Goal: Information Seeking & Learning: Learn about a topic

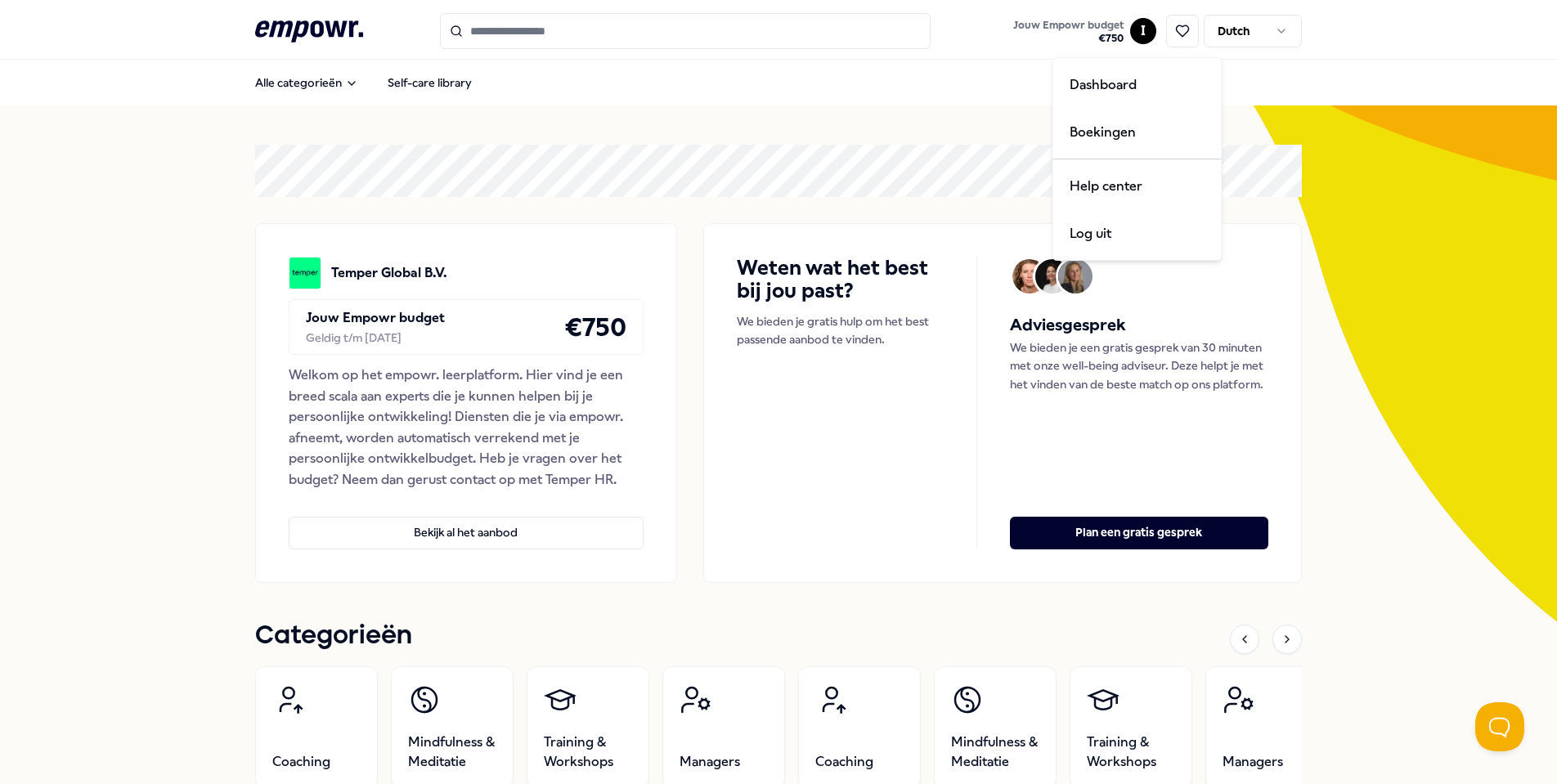
click at [1145, 33] on html ".empowr-logo_svg__cls-1{fill:#03032f} Jouw Empowr budget € 750 I Dutch Alle cat…" at bounding box center [778, 392] width 1557 height 784
click at [1132, 127] on div "Boekingen" at bounding box center [1137, 132] width 162 height 47
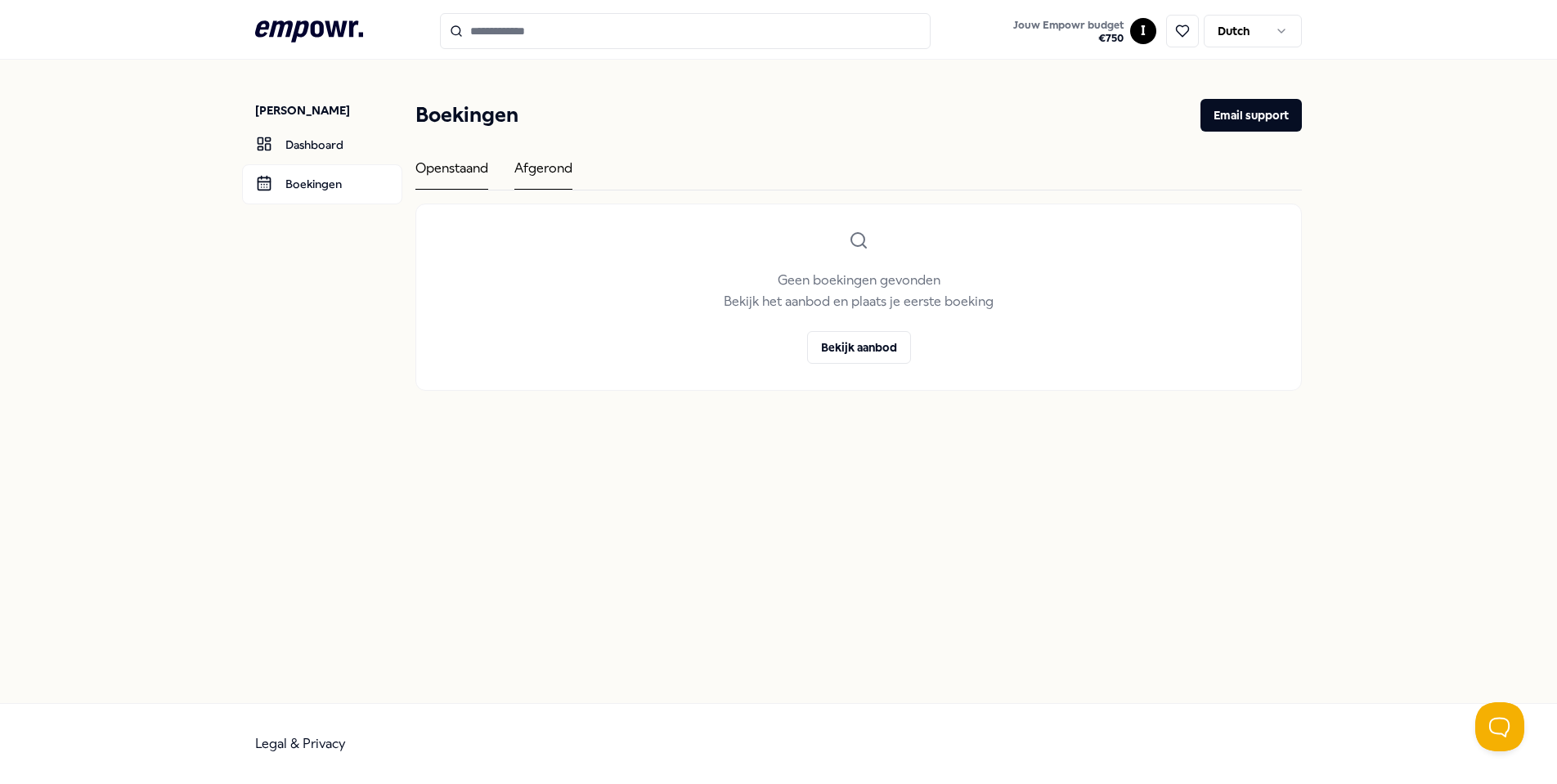
click at [559, 187] on div "Afgerond" at bounding box center [544, 173] width 58 height 32
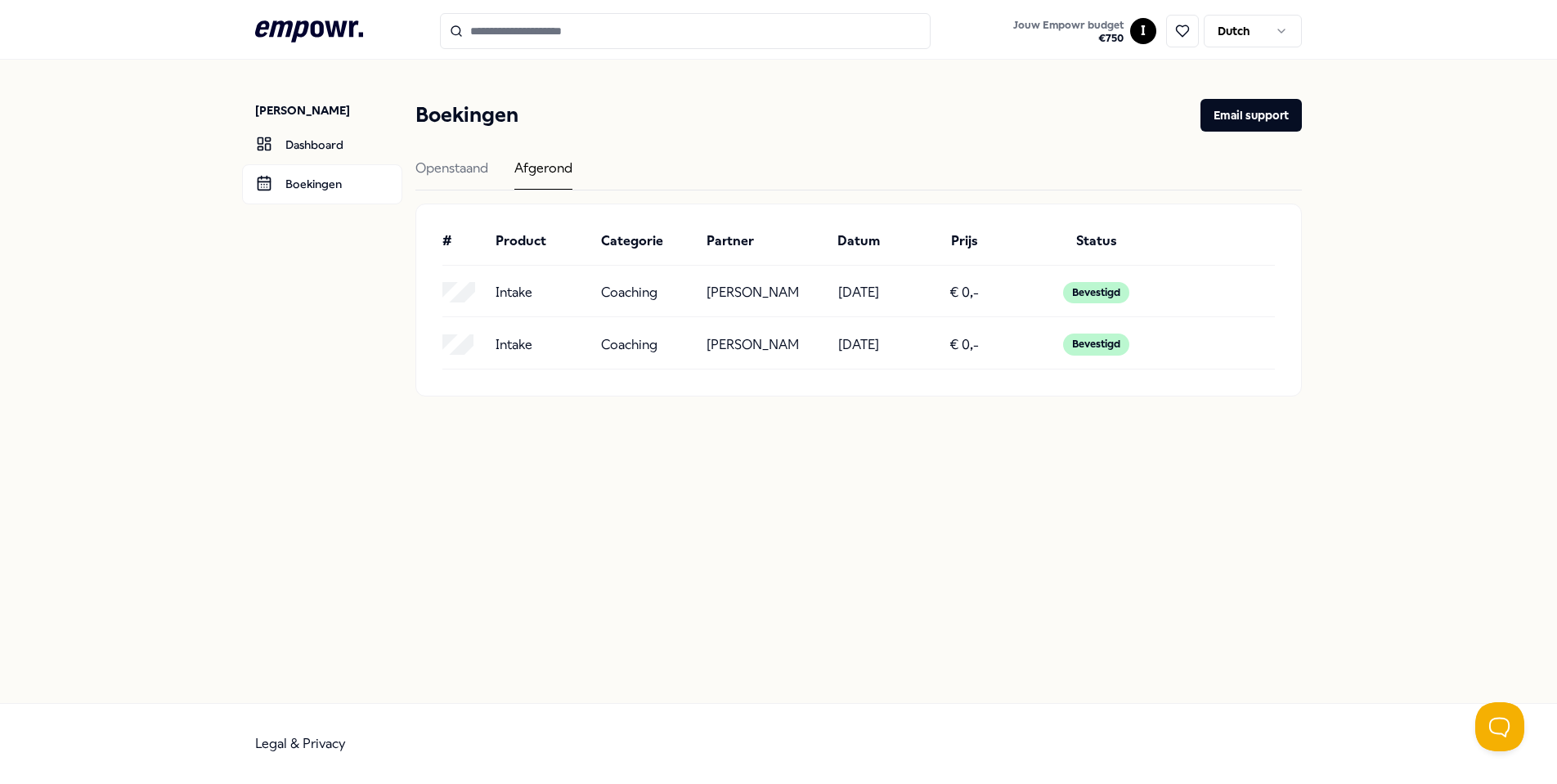
click at [522, 355] on p "Intake" at bounding box center [514, 345] width 37 height 21
click at [644, 355] on p "Coaching" at bounding box center [629, 345] width 57 height 21
click at [711, 355] on p "[PERSON_NAME]" at bounding box center [753, 345] width 92 height 21
click at [625, 39] on input "Search for products, categories or subcategories" at bounding box center [685, 31] width 491 height 36
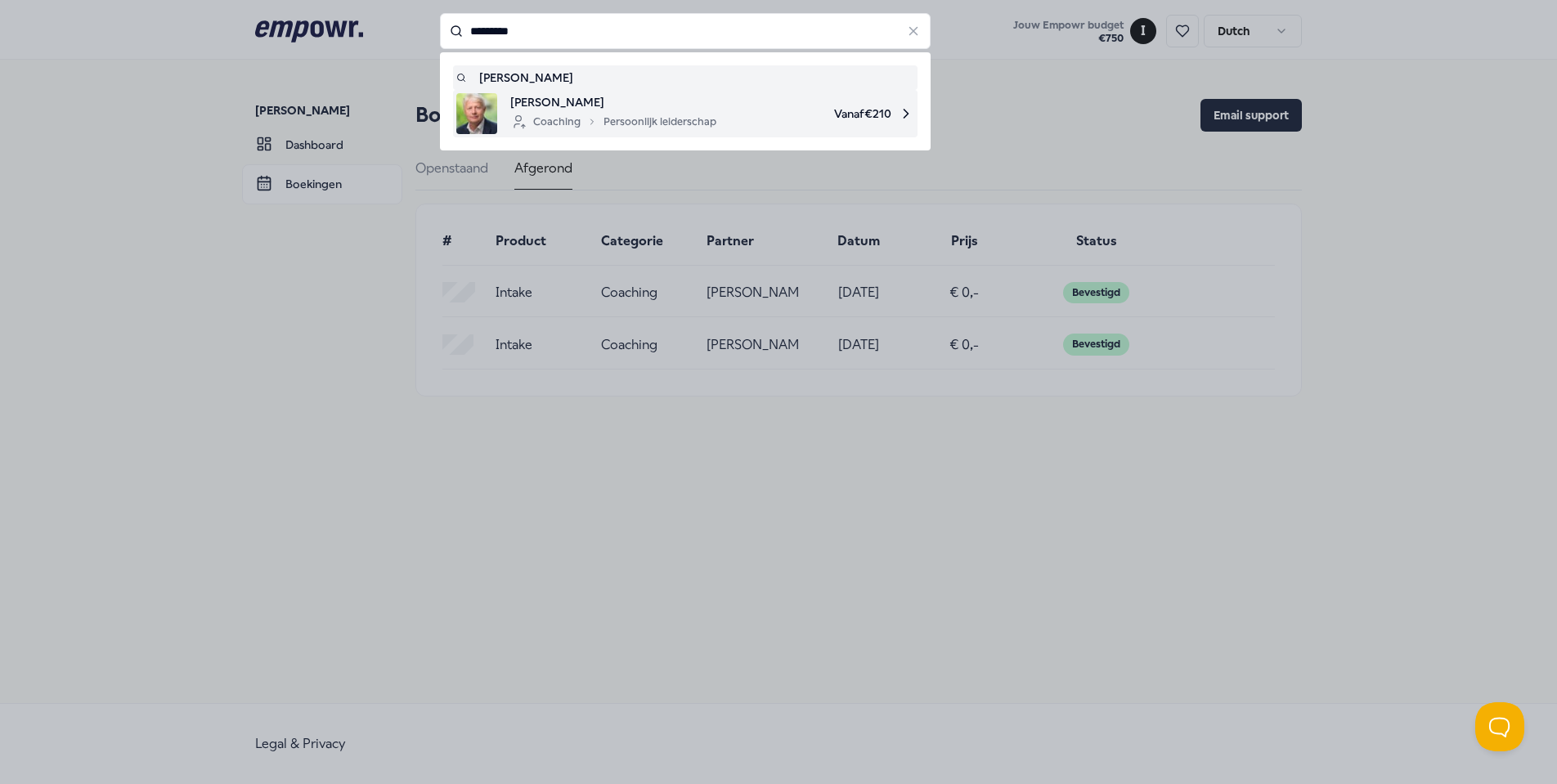
click at [637, 114] on div "Coaching Persoonlijk leiderschap" at bounding box center [613, 122] width 206 height 20
type input "*********"
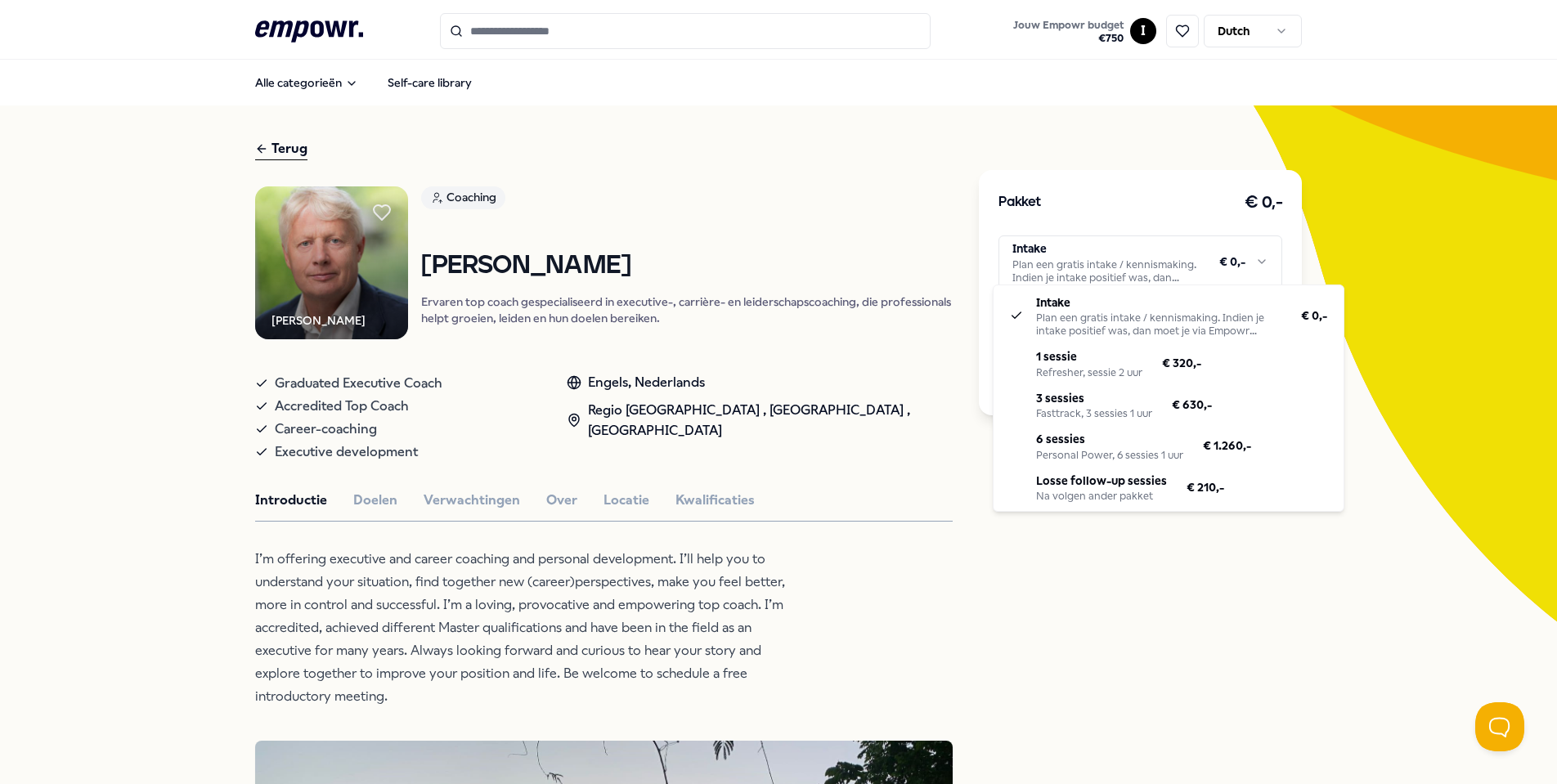
click at [1239, 271] on html ".empowr-logo_svg__cls-1{fill:#03032f} Jouw Empowr budget € 750 I Dutch Alle cat…" at bounding box center [778, 392] width 1557 height 784
click at [1351, 241] on html ".empowr-logo_svg__cls-1{fill:#03032f} Jouw Empowr budget € 750 I Dutch Alle cat…" at bounding box center [778, 392] width 1557 height 784
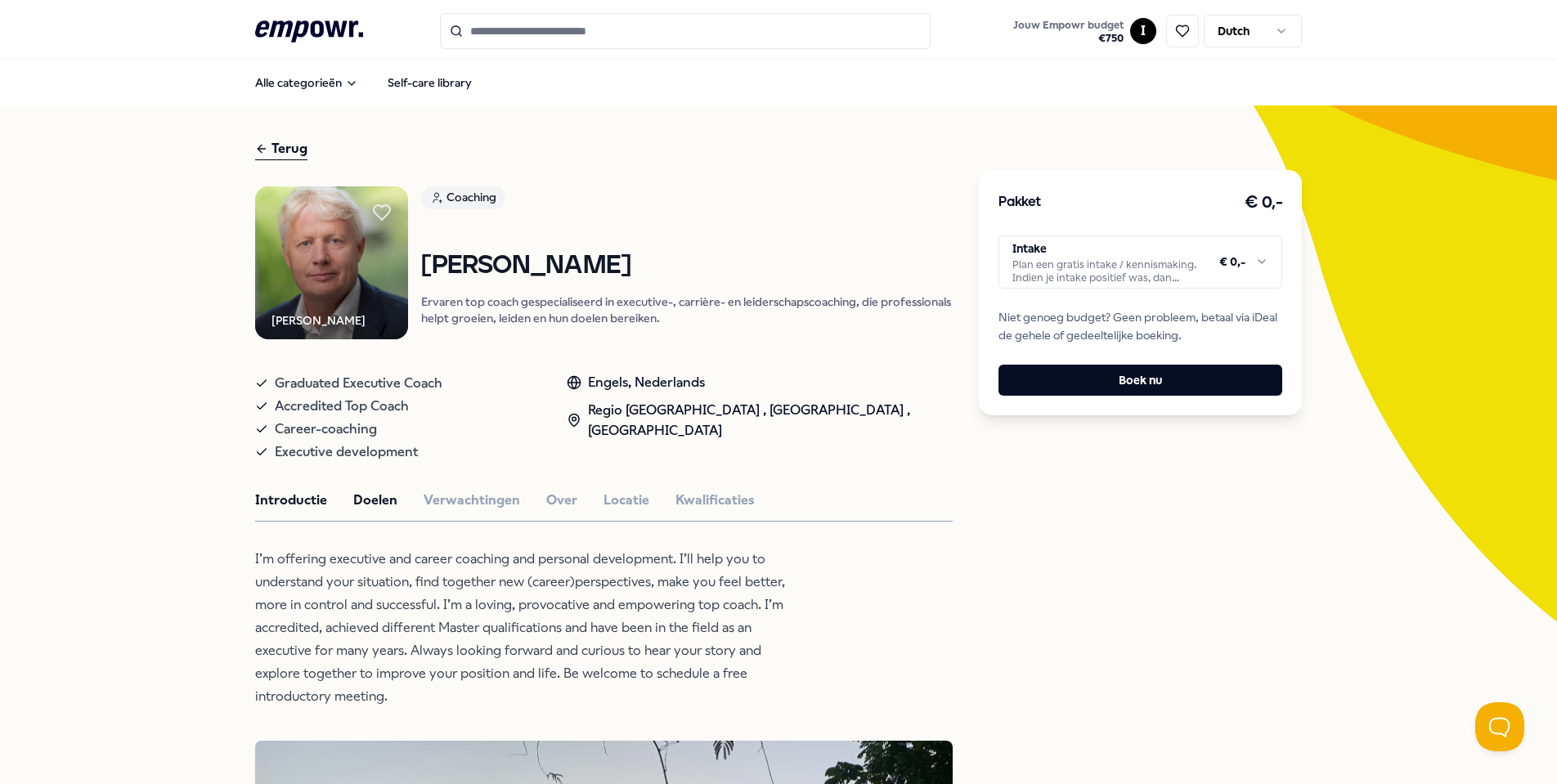
click at [354, 511] on button "Doelen" at bounding box center [376, 500] width 45 height 21
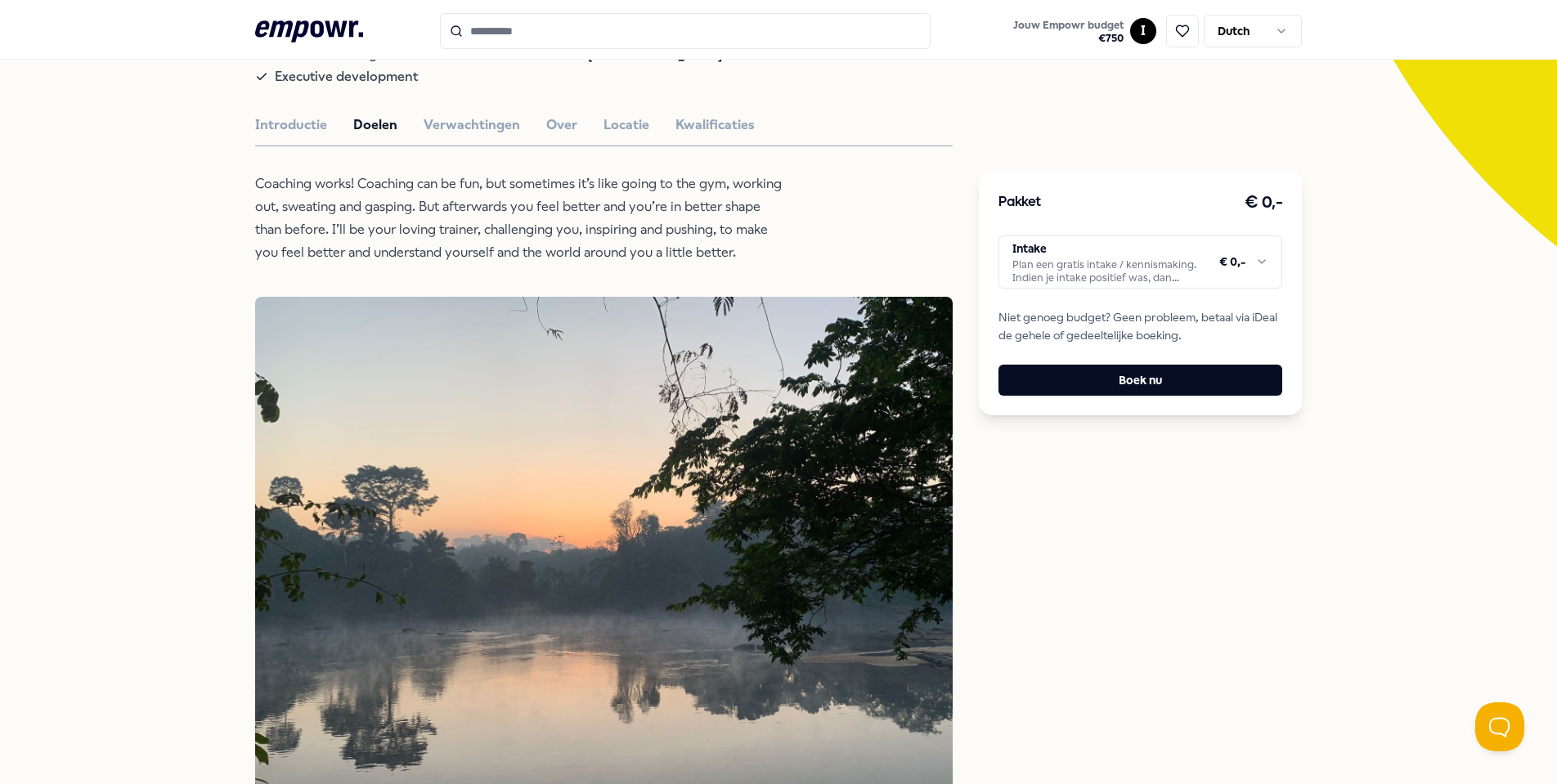
scroll to position [146, 0]
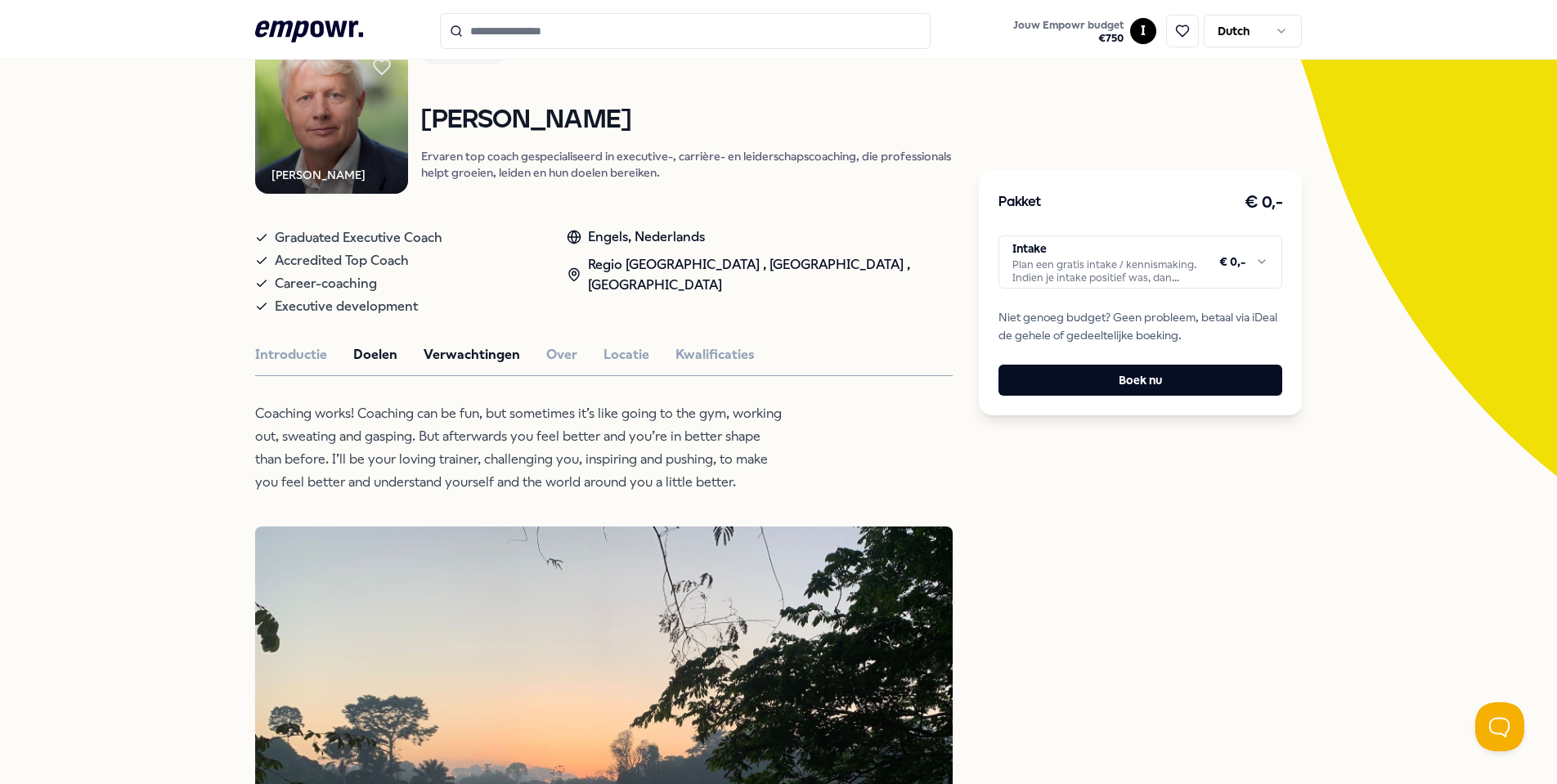
click at [449, 365] on button "Verwachtingen" at bounding box center [472, 354] width 97 height 21
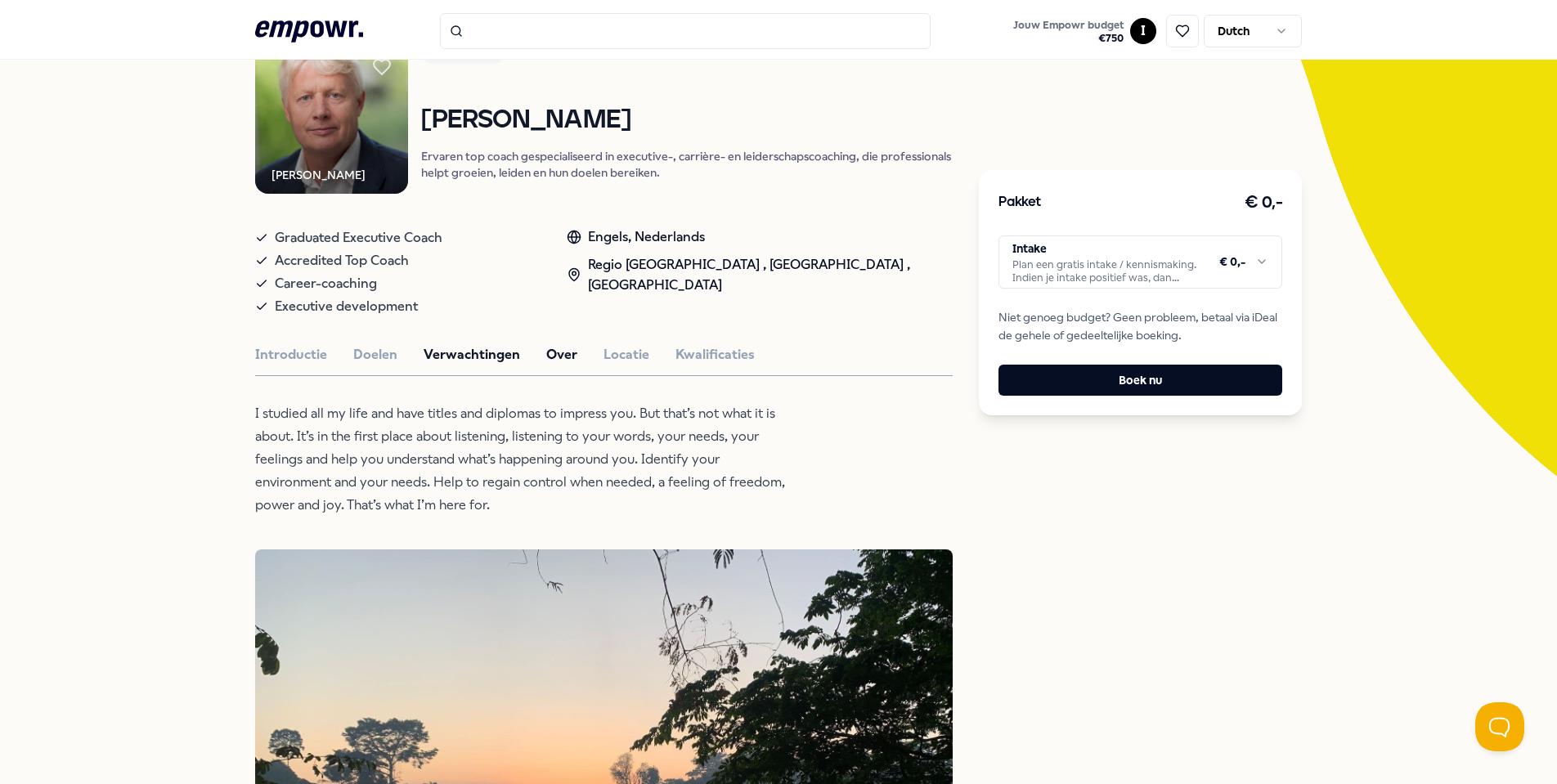
click at [556, 365] on button "Over" at bounding box center [562, 354] width 31 height 21
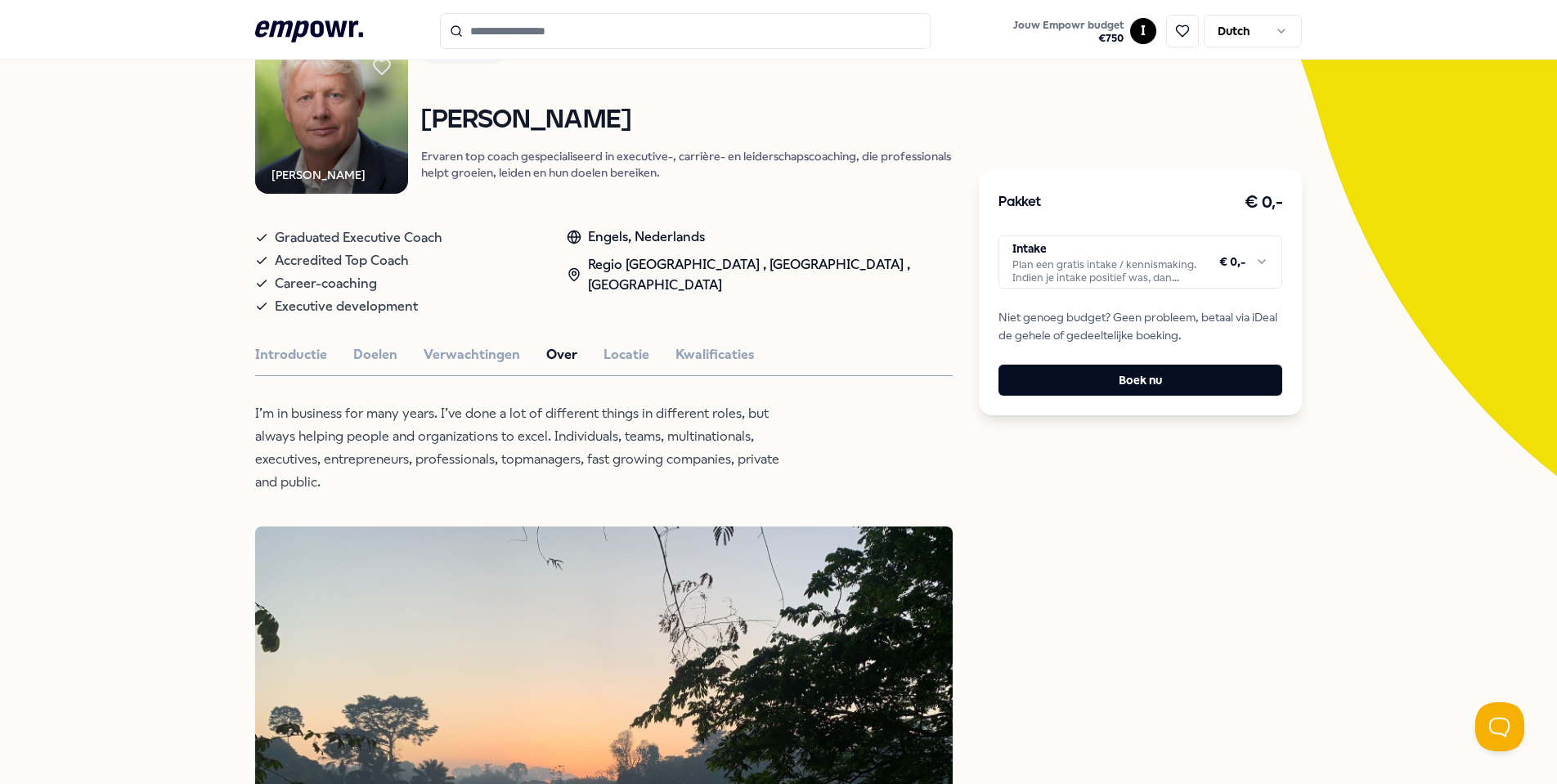
click at [592, 365] on div "Introductie Doelen Verwachtingen Over Locatie Kwalificaties" at bounding box center [604, 354] width 698 height 21
click at [604, 365] on button "Locatie" at bounding box center [626, 354] width 45 height 21
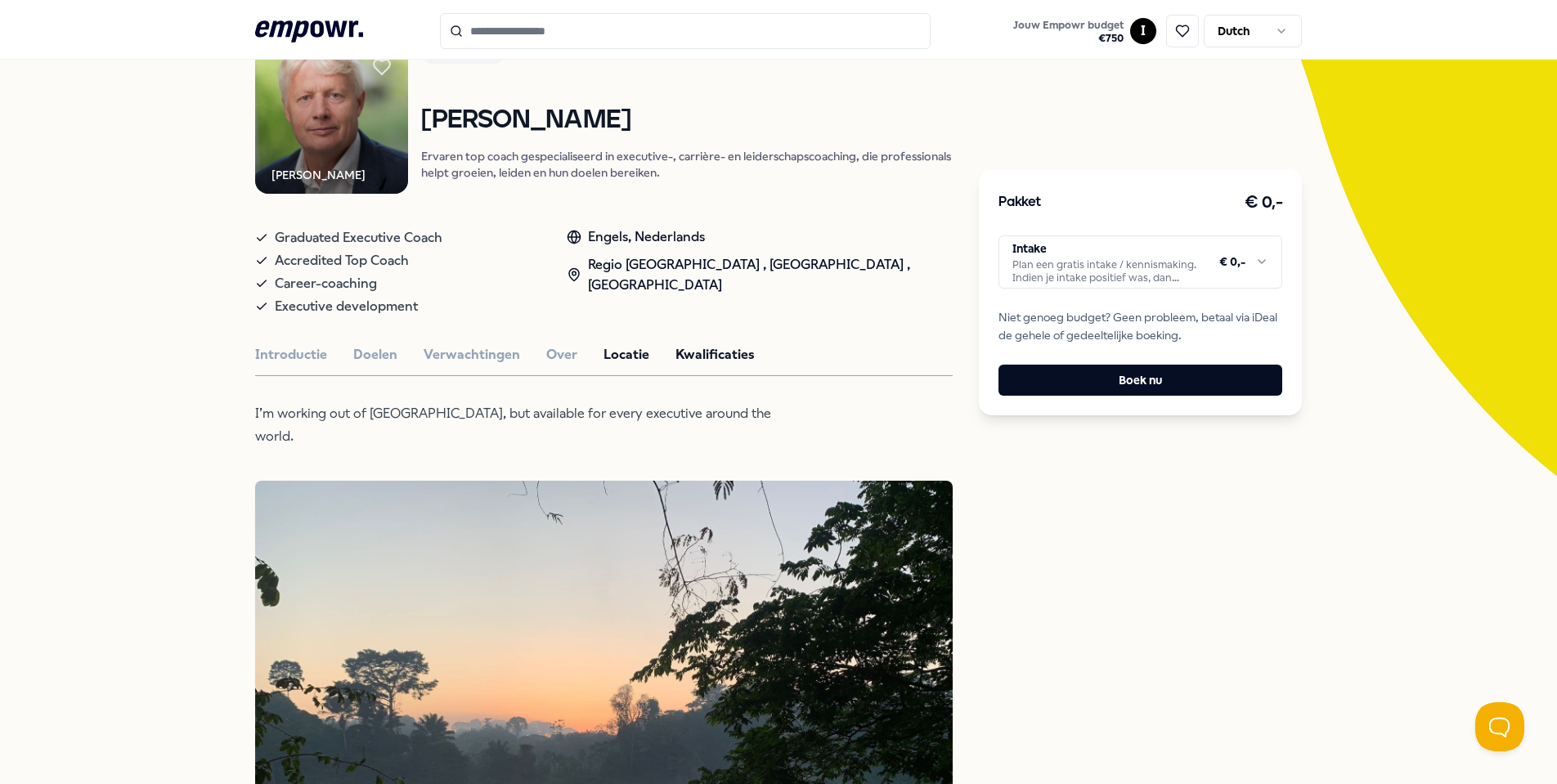
click at [690, 365] on button "Kwalificaties" at bounding box center [715, 354] width 80 height 21
